Goal: Check status: Check status

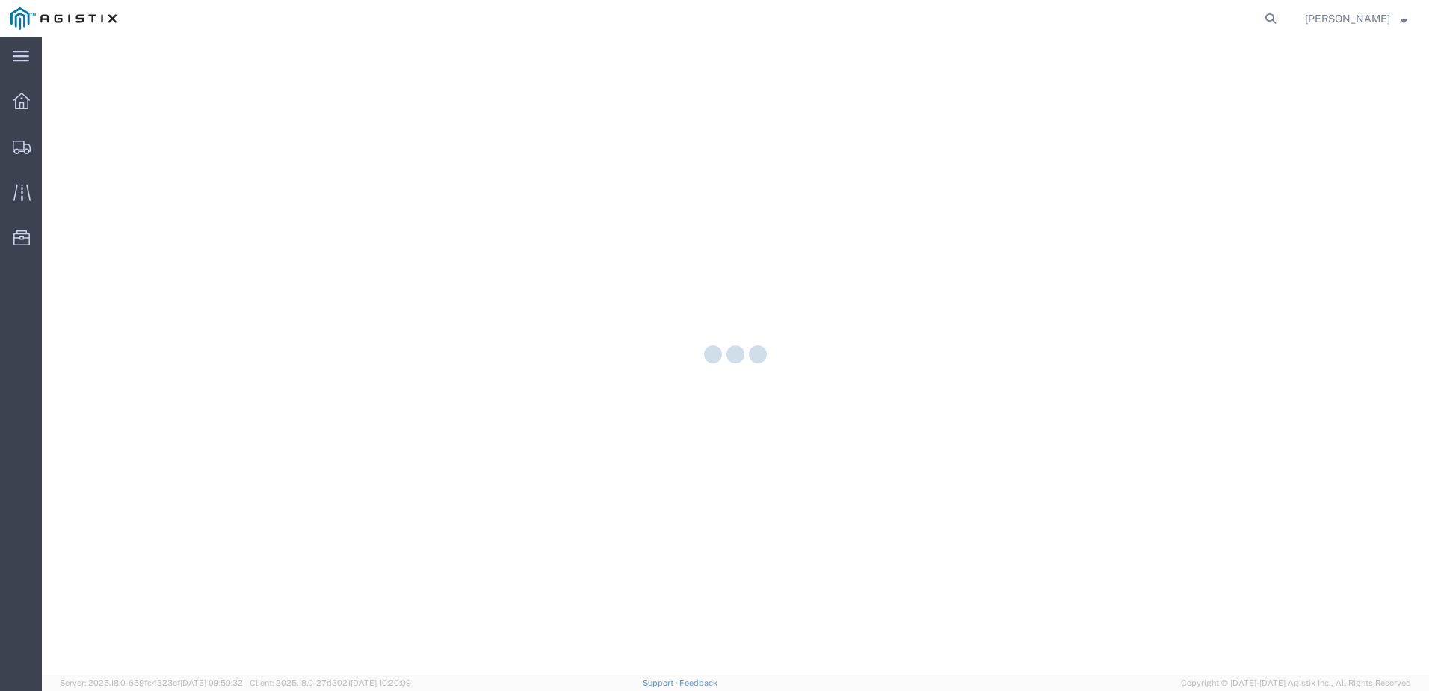
click at [1282, 22] on agx-global-search at bounding box center [1044, 18] width 478 height 37
click at [1281, 15] on icon at bounding box center [1270, 18] width 21 height 21
click at [1063, 28] on input "search" at bounding box center [1033, 19] width 454 height 36
paste input "56744655"
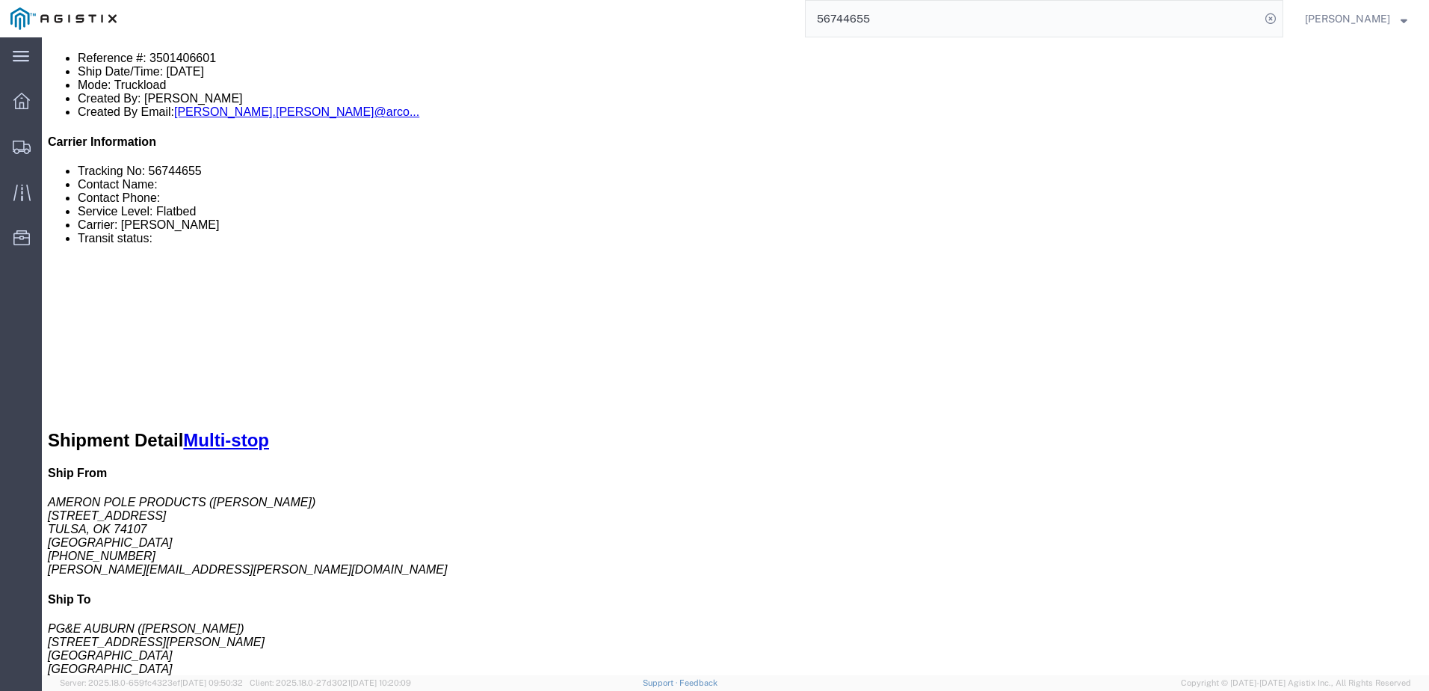
scroll to position [523, 0]
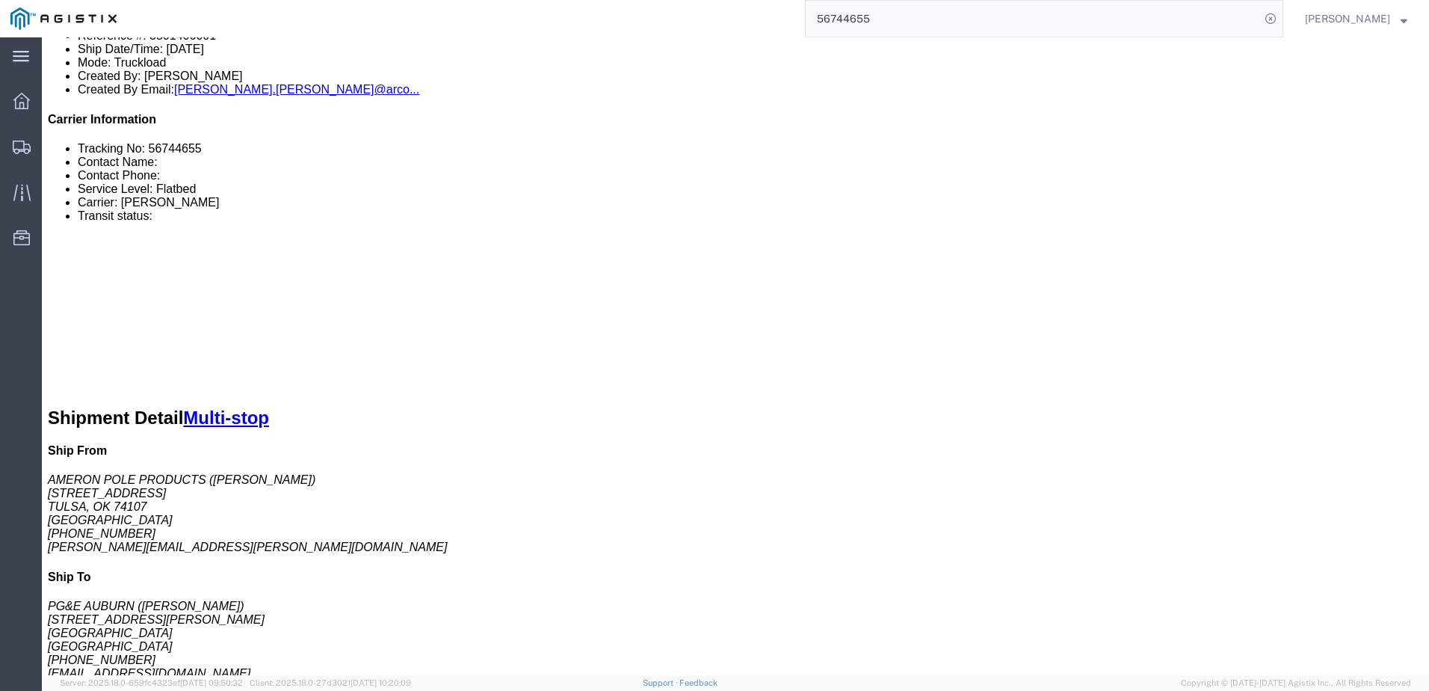
click link "Notes"
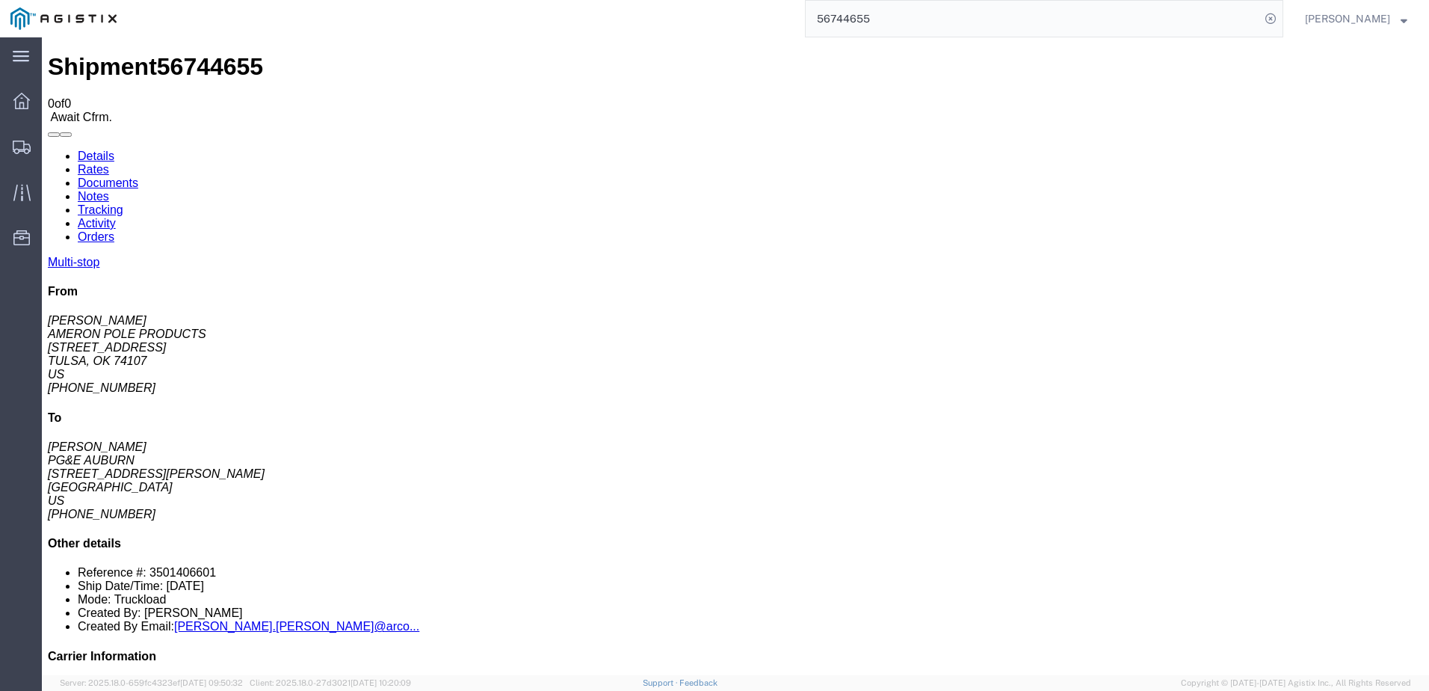
drag, startPoint x: 136, startPoint y: 137, endPoint x: 94, endPoint y: 99, distance: 56.1
click at [94, 149] on link "Details" at bounding box center [96, 155] width 37 height 13
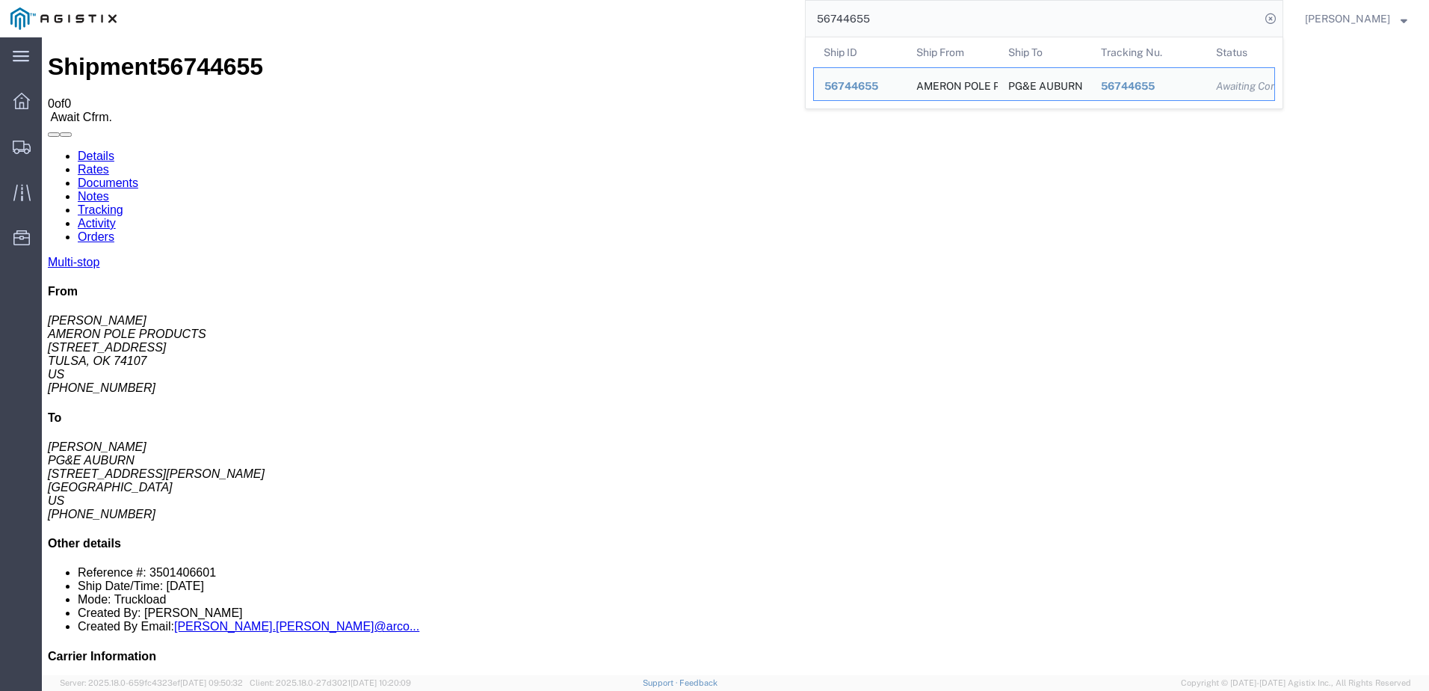
drag, startPoint x: 916, startPoint y: 28, endPoint x: 780, endPoint y: 2, distance: 139.1
paste input "950"
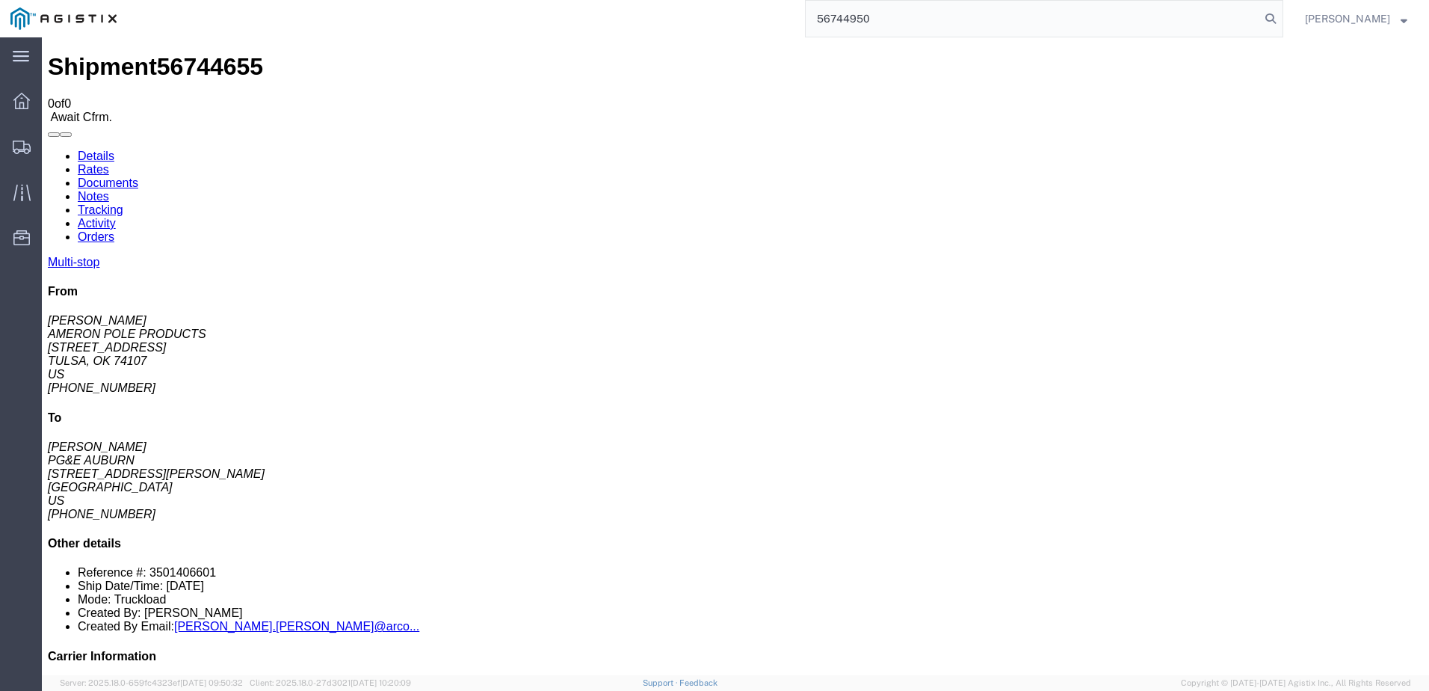
type input "56744950"
